Goal: Information Seeking & Learning: Learn about a topic

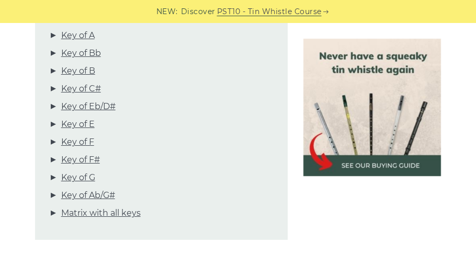
scroll to position [467, 0]
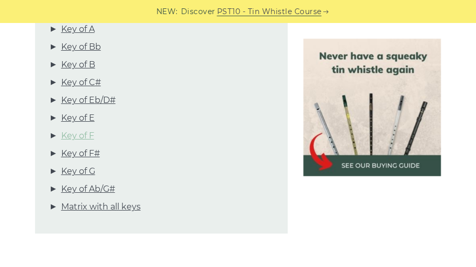
click at [70, 133] on link "Key of F" at bounding box center [77, 136] width 33 height 14
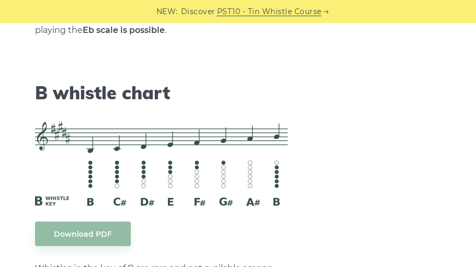
scroll to position [0, 0]
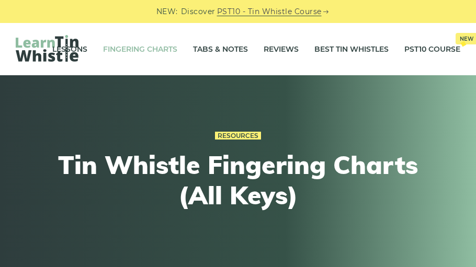
click at [300, 78] on div "Resources Tin Whistle Fingering Charts (All Keys)" at bounding box center [238, 174] width 476 height 199
click at [286, 254] on div "Resources Tin Whistle Fingering Charts (All Keys)" at bounding box center [238, 174] width 476 height 199
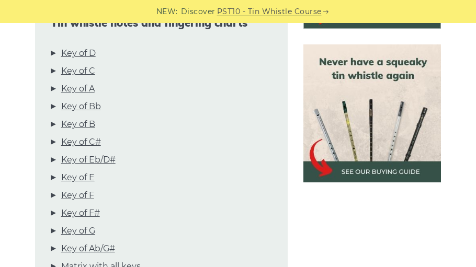
scroll to position [408, 0]
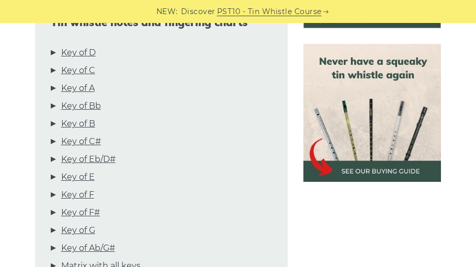
click at [260, 239] on li "Key of G" at bounding box center [161, 233] width 221 height 18
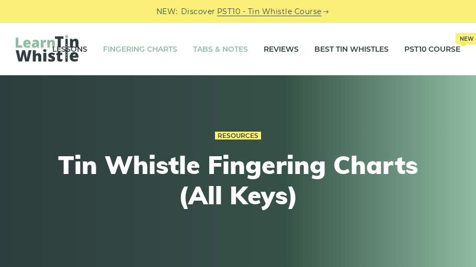
click at [243, 51] on link "Tabs & Notes" at bounding box center [220, 49] width 55 height 26
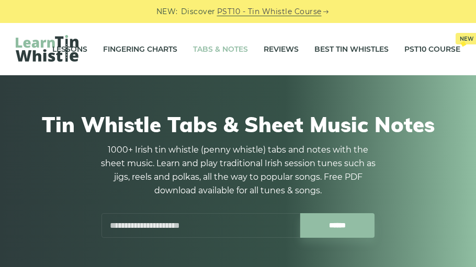
click at [259, 33] on div "Lessons Fingering Charts Tabs & Notes Reviews Best Tin Whistles PST10 Course Ne…" at bounding box center [238, 49] width 476 height 52
click at [243, 41] on link "Tabs & Notes" at bounding box center [220, 49] width 55 height 26
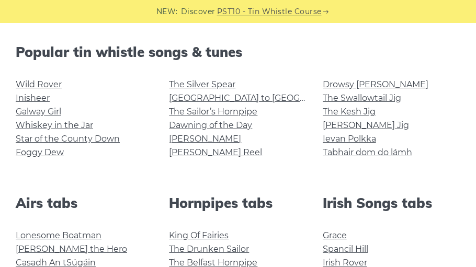
scroll to position [1491, 0]
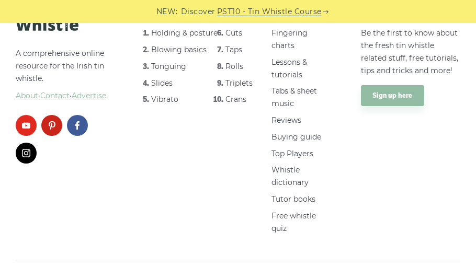
click at [139, 260] on div "Designed & developed by Meks · Copyright 2025 Privacy policy · Amazon affiliate…" at bounding box center [238, 270] width 444 height 21
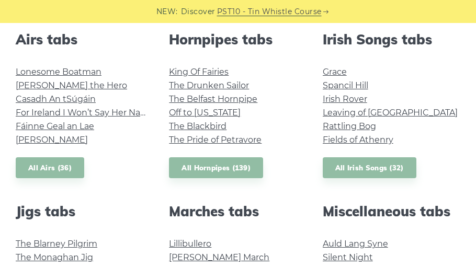
scroll to position [0, 0]
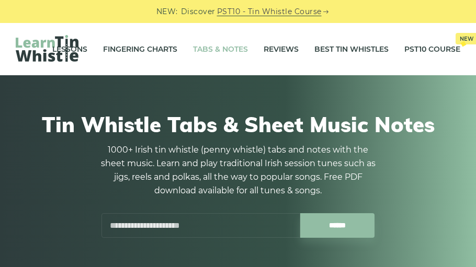
click at [148, 216] on input "text" at bounding box center [200, 225] width 199 height 25
click at [92, 72] on div "Lessons Fingering Charts Tabs & Notes Reviews Best Tin Whistles PST10 Course Ne…" at bounding box center [238, 49] width 476 height 52
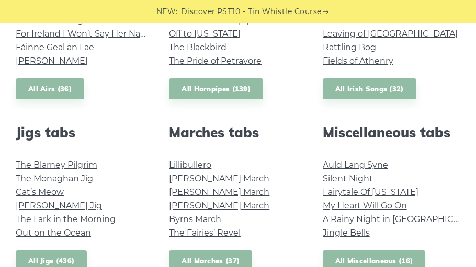
scroll to position [1491, 0]
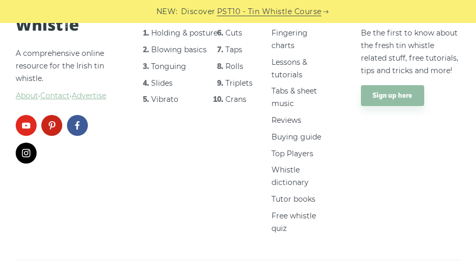
click at [335, 265] on span "Privacy policy · Amazon affiliate disclosure" at bounding box center [395, 270] width 130 height 10
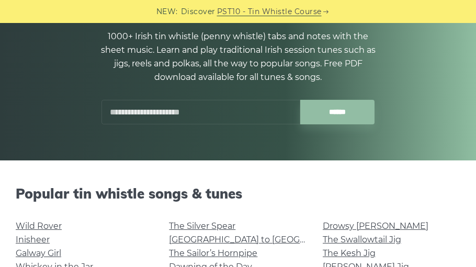
scroll to position [0, 0]
